Goal: Check status: Check status

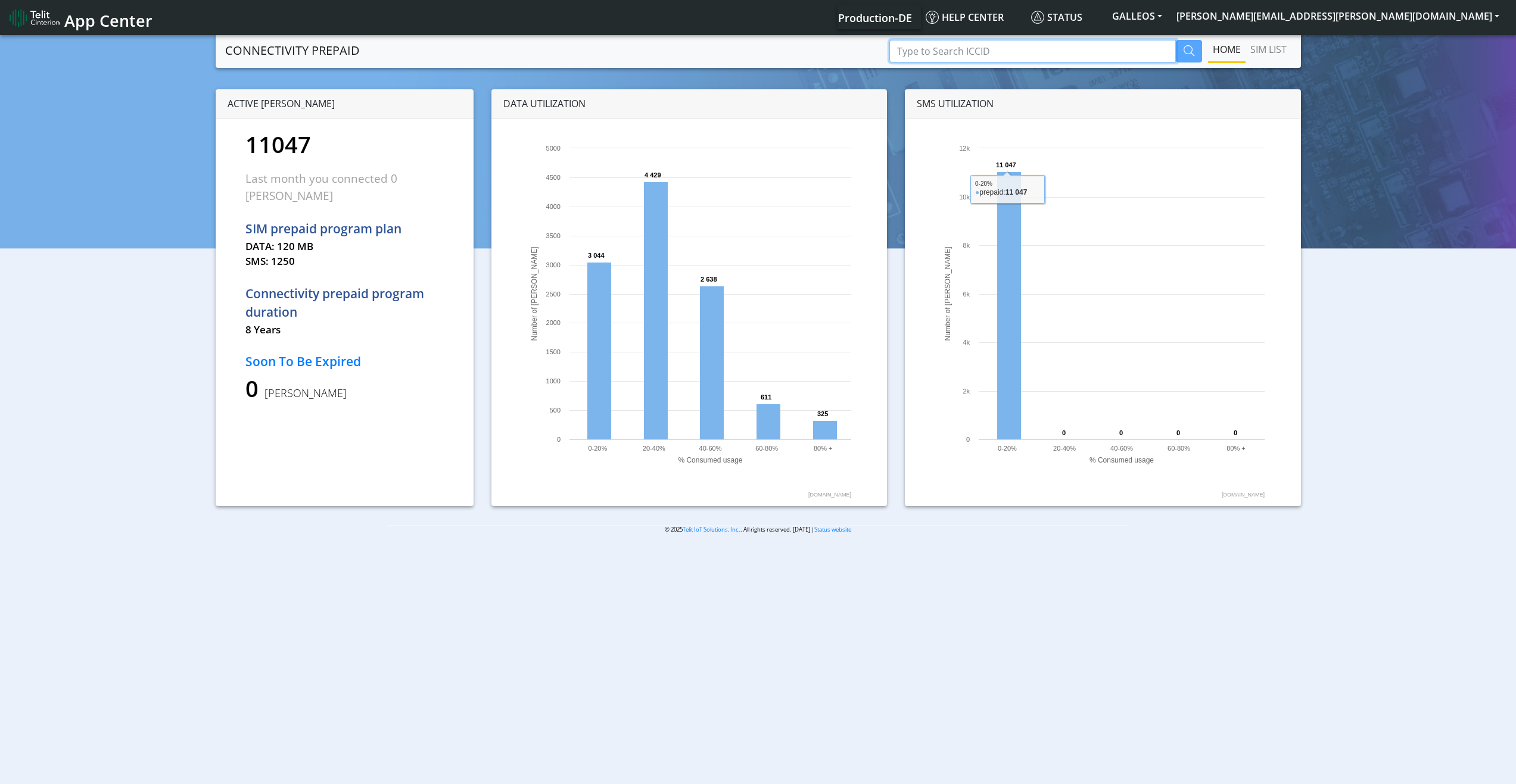
click at [968, 50] on input "Type to Search ICCID" at bounding box center [1032, 51] width 286 height 23
paste input "89358151000008094032"
type input "89358151000008094032"
click at [1189, 52] on icon "button" at bounding box center [1189, 50] width 11 height 11
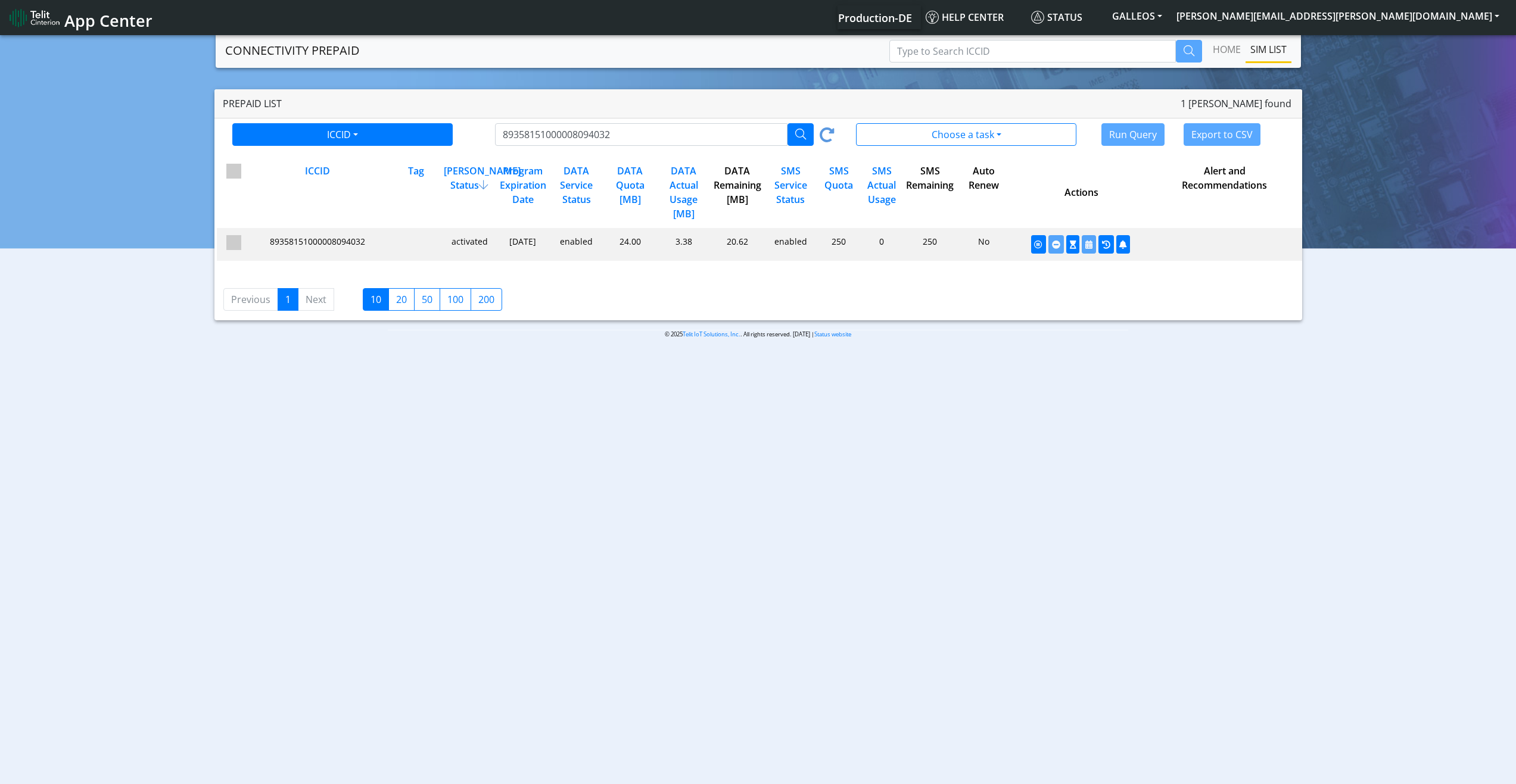
click at [317, 240] on span "89358151000008094032" at bounding box center [318, 241] width 95 height 11
click at [340, 214] on div "ICCID" at bounding box center [316, 192] width 143 height 57
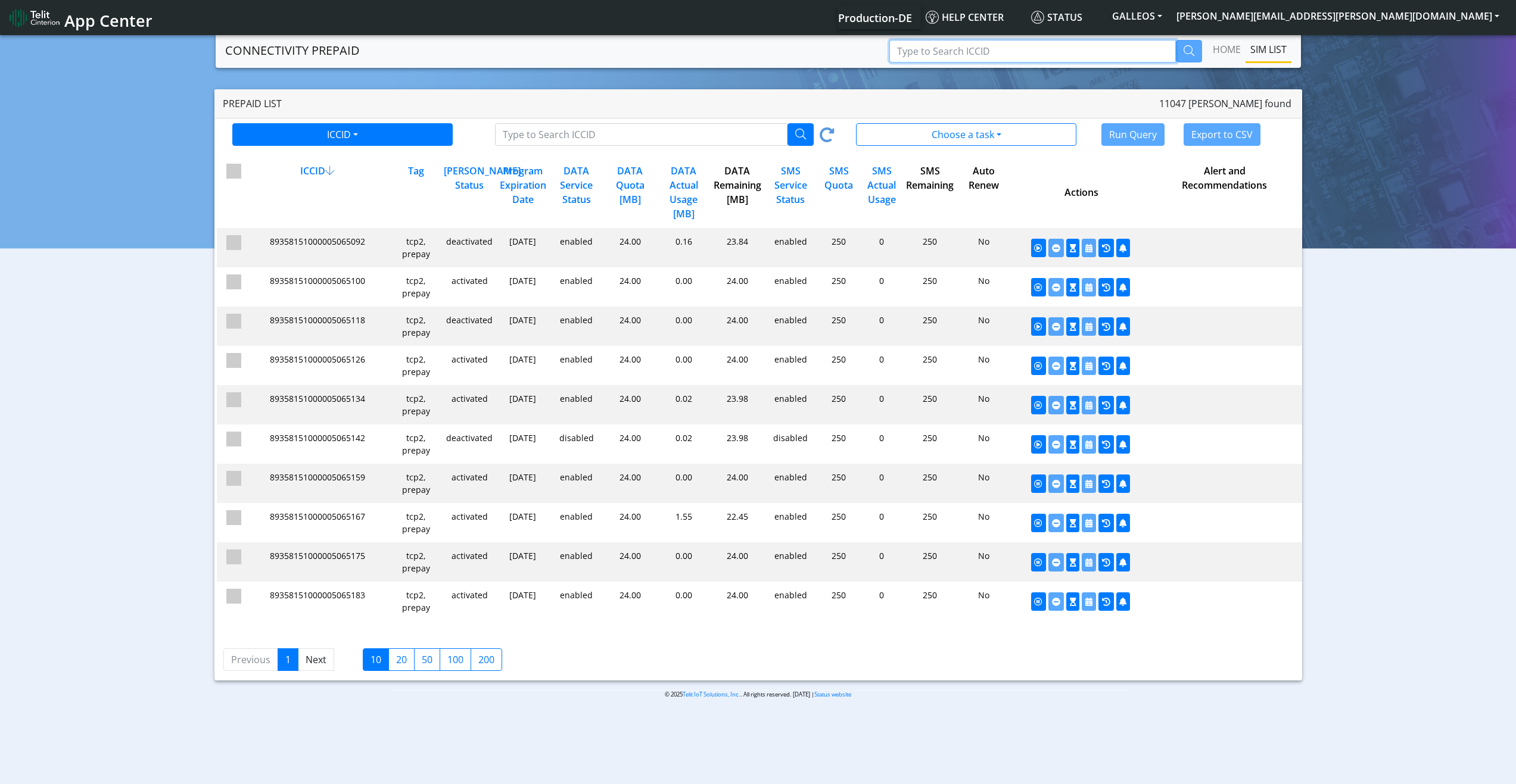
click at [973, 50] on input "Type to Search ICCID" at bounding box center [1032, 51] width 286 height 23
paste input "89358151000008094032"
type input "89358151000008094032"
click at [1188, 54] on icon "button" at bounding box center [1189, 50] width 11 height 11
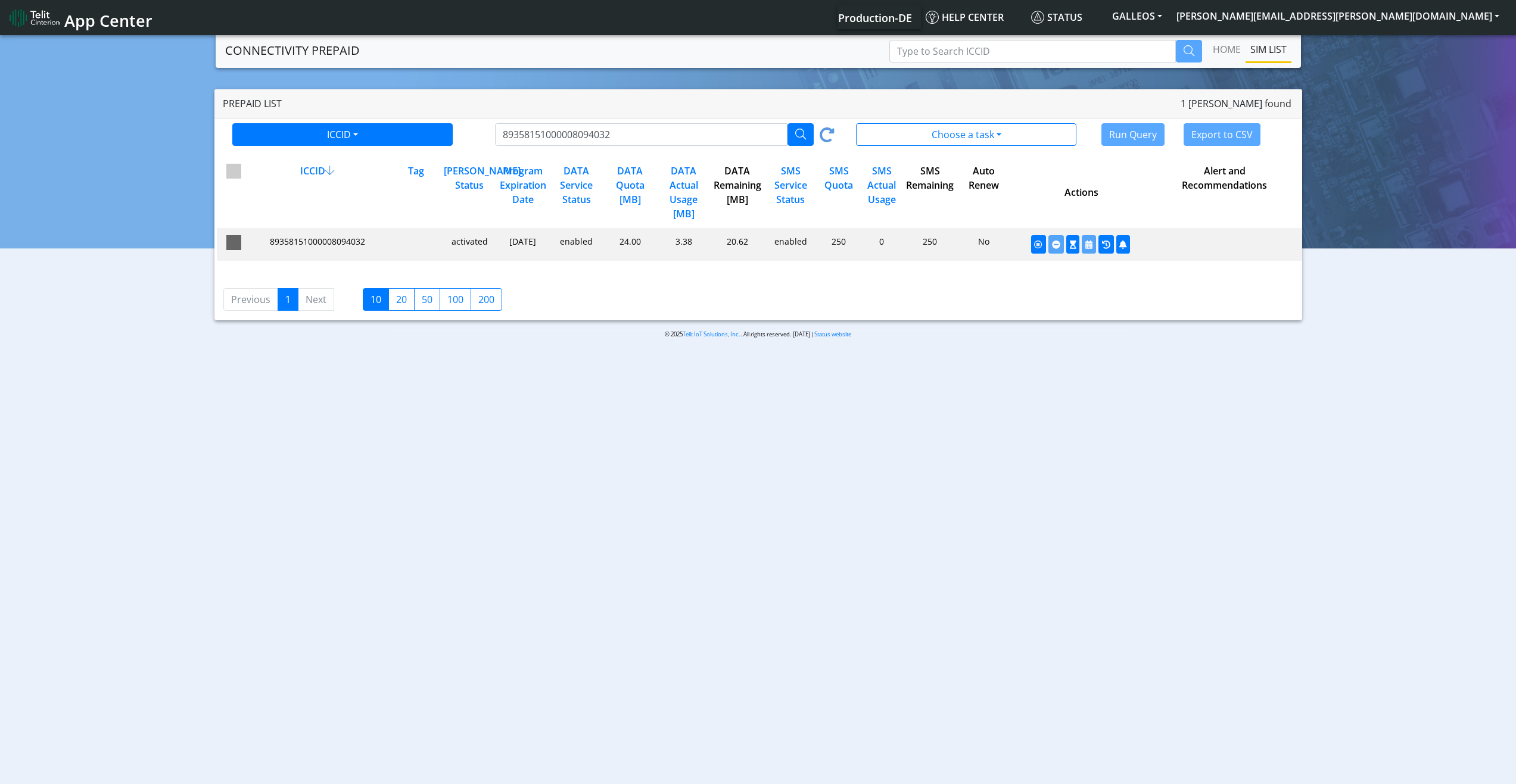
click at [233, 242] on span at bounding box center [234, 243] width 15 height 15
click at [247, 242] on input "checkbox" at bounding box center [251, 239] width 8 height 8
click at [233, 242] on span at bounding box center [234, 243] width 15 height 15
click at [247, 242] on input "checkbox" at bounding box center [251, 239] width 8 height 8
checkbox input "false"
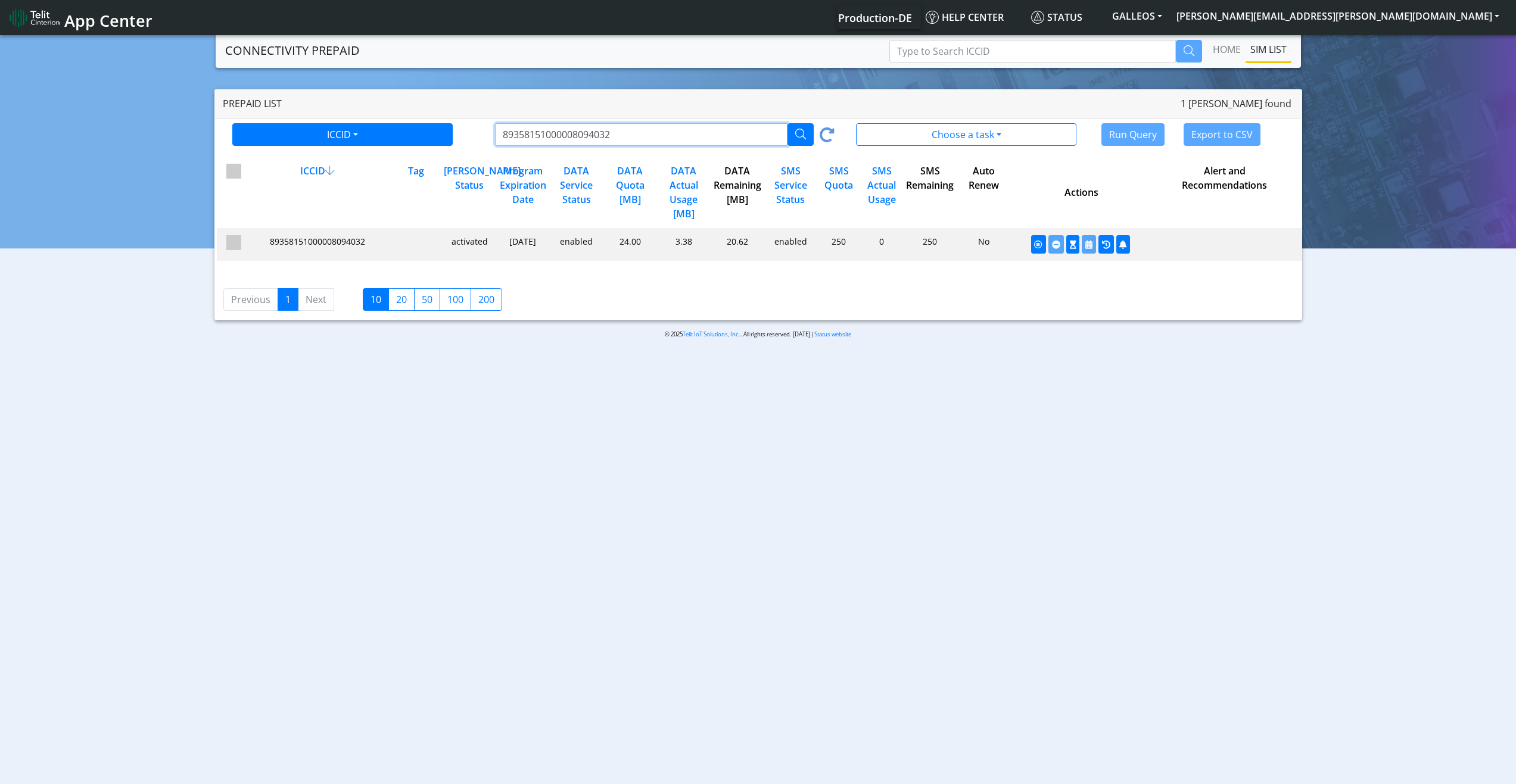
drag, startPoint x: 640, startPoint y: 134, endPoint x: 501, endPoint y: 134, distance: 139.0
click at [501, 134] on input "89358151000008094032" at bounding box center [641, 134] width 292 height 23
